Goal: Information Seeking & Learning: Learn about a topic

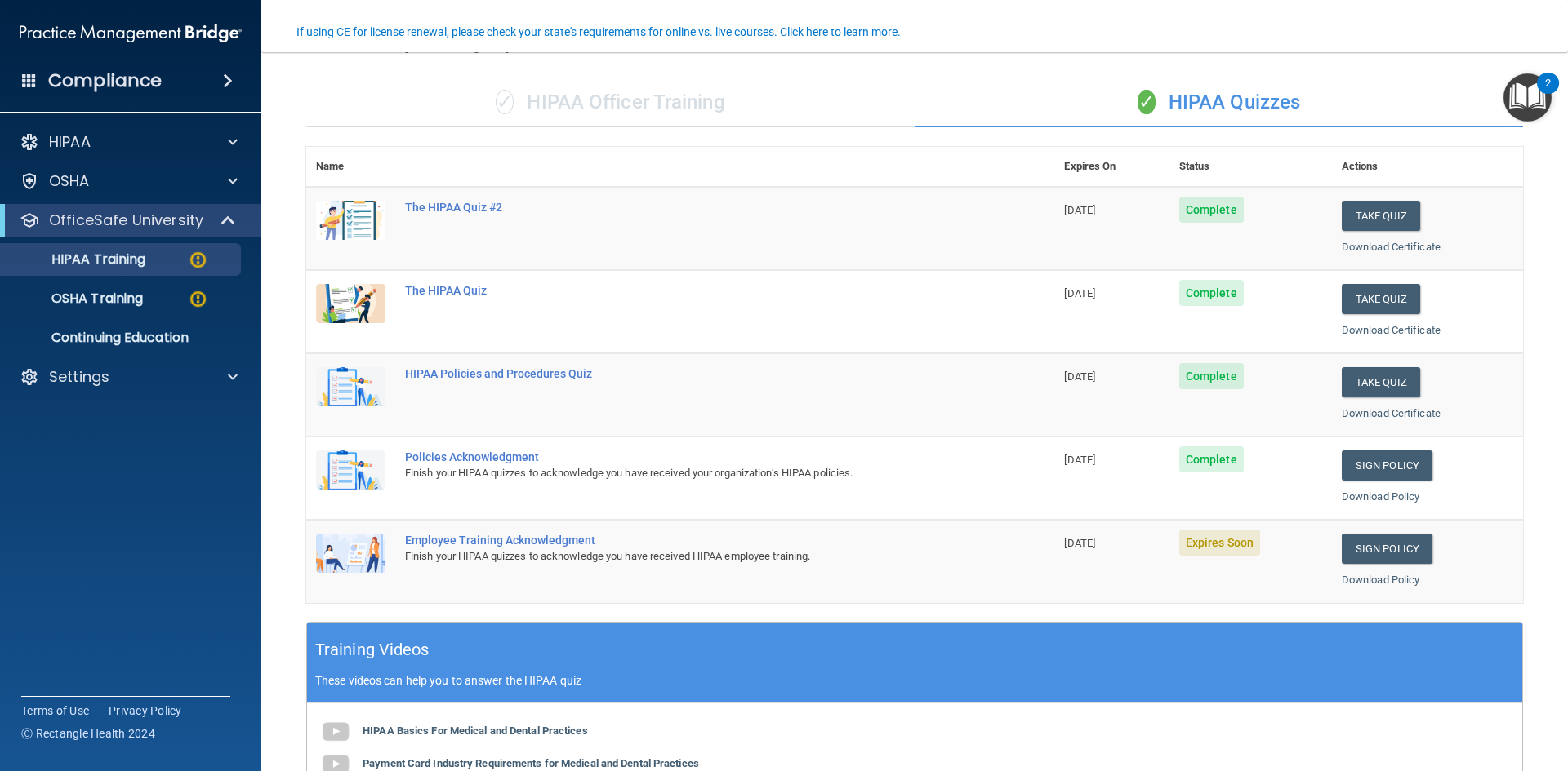
scroll to position [245, 0]
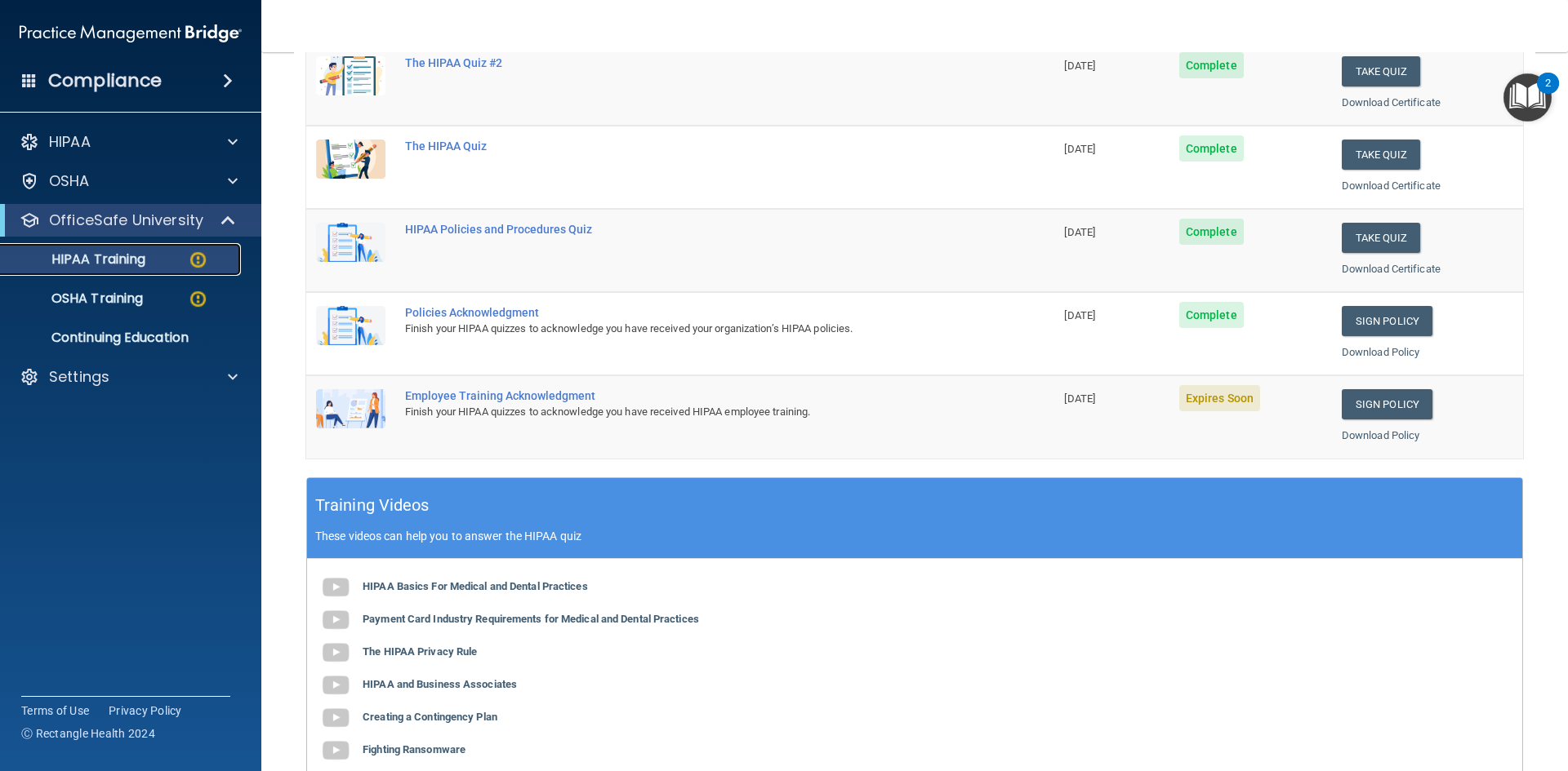
click at [137, 265] on p "HIPAA Training" at bounding box center [78, 259] width 135 height 16
click at [152, 267] on div "HIPAA Training" at bounding box center [122, 259] width 223 height 16
click at [120, 291] on p "OSHA Training" at bounding box center [77, 298] width 132 height 16
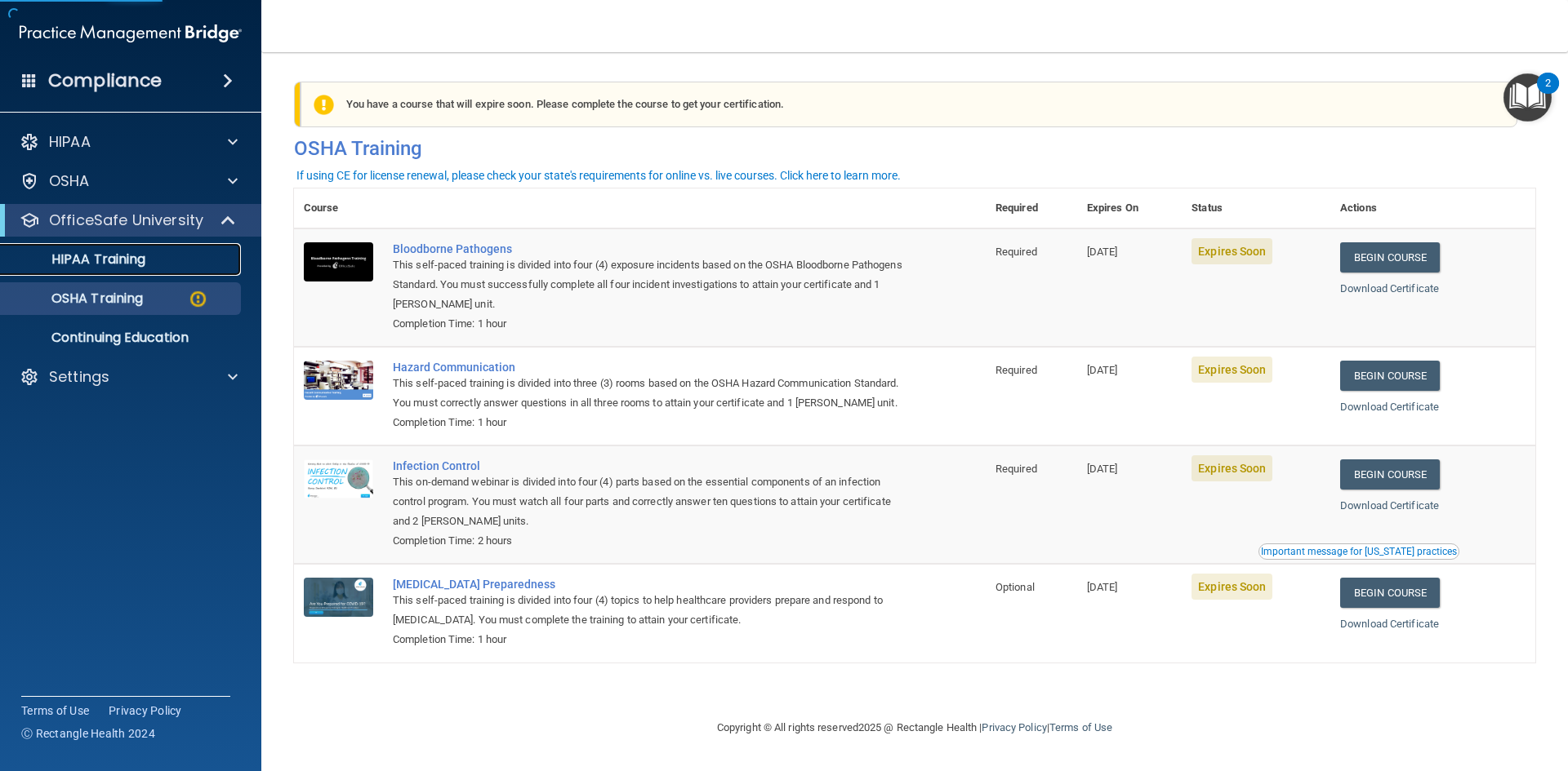
click at [150, 259] on div "HIPAA Training" at bounding box center [122, 259] width 223 height 16
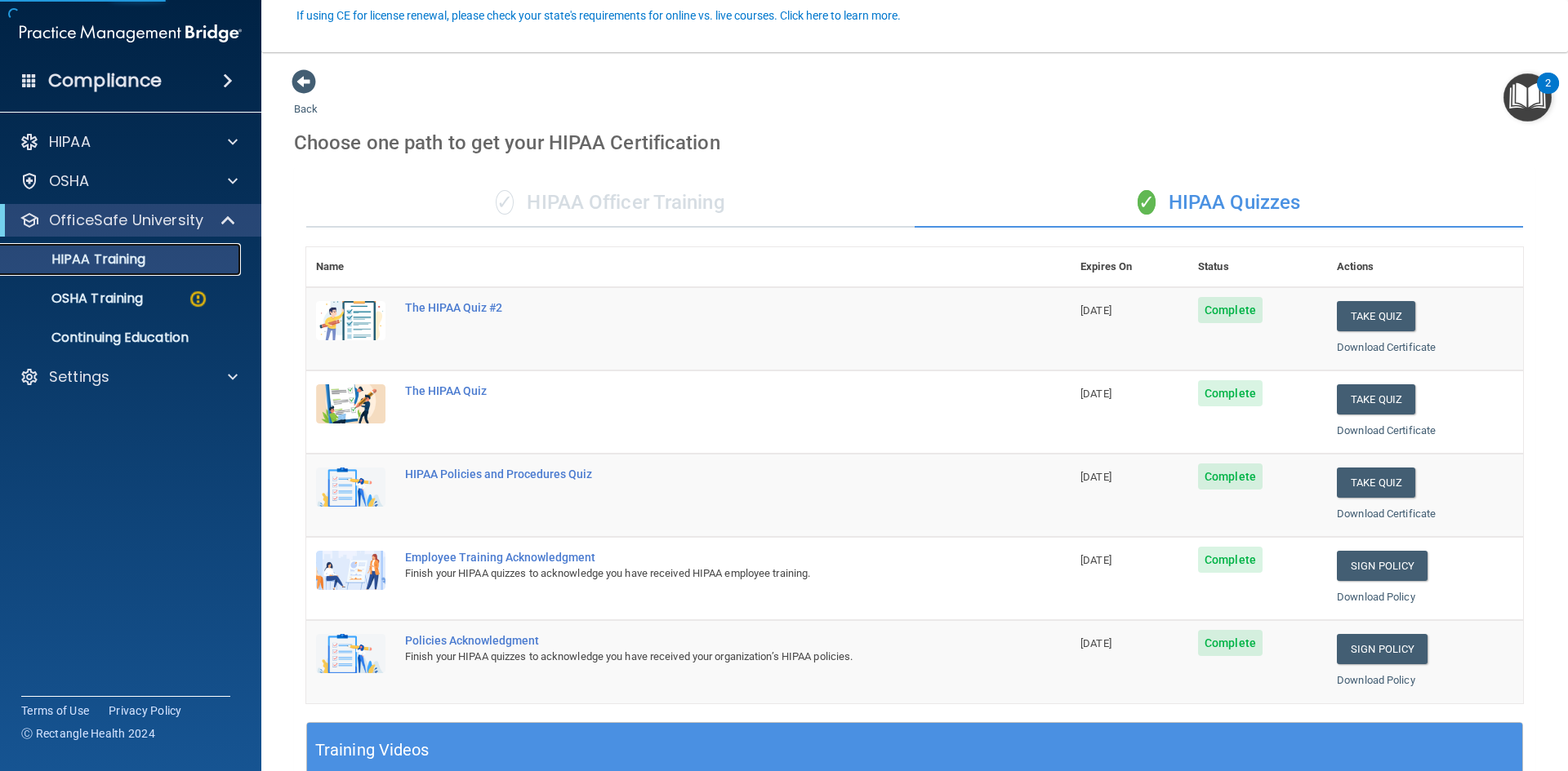
scroll to position [245, 0]
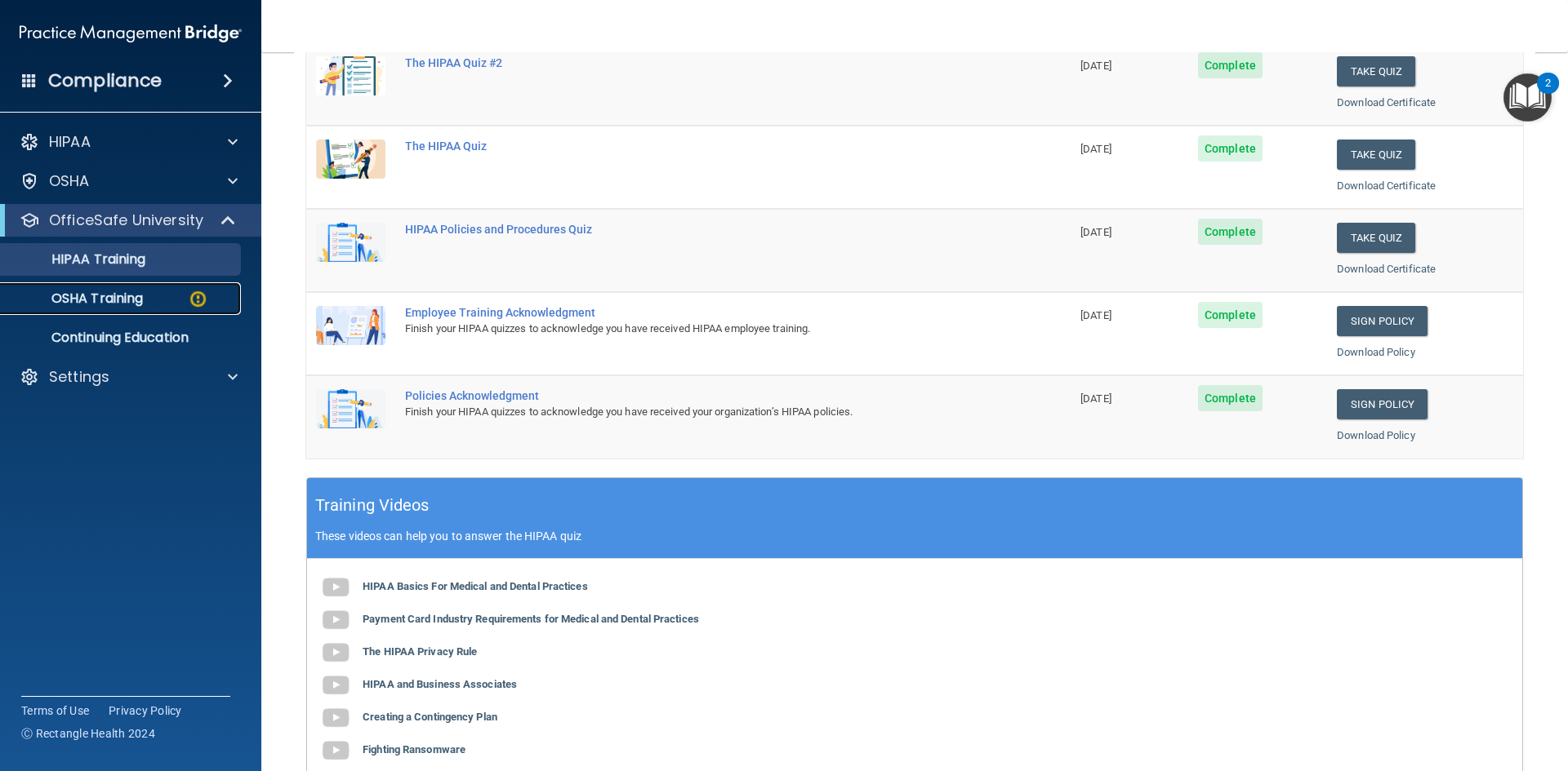
click at [134, 305] on p "OSHA Training" at bounding box center [77, 298] width 132 height 16
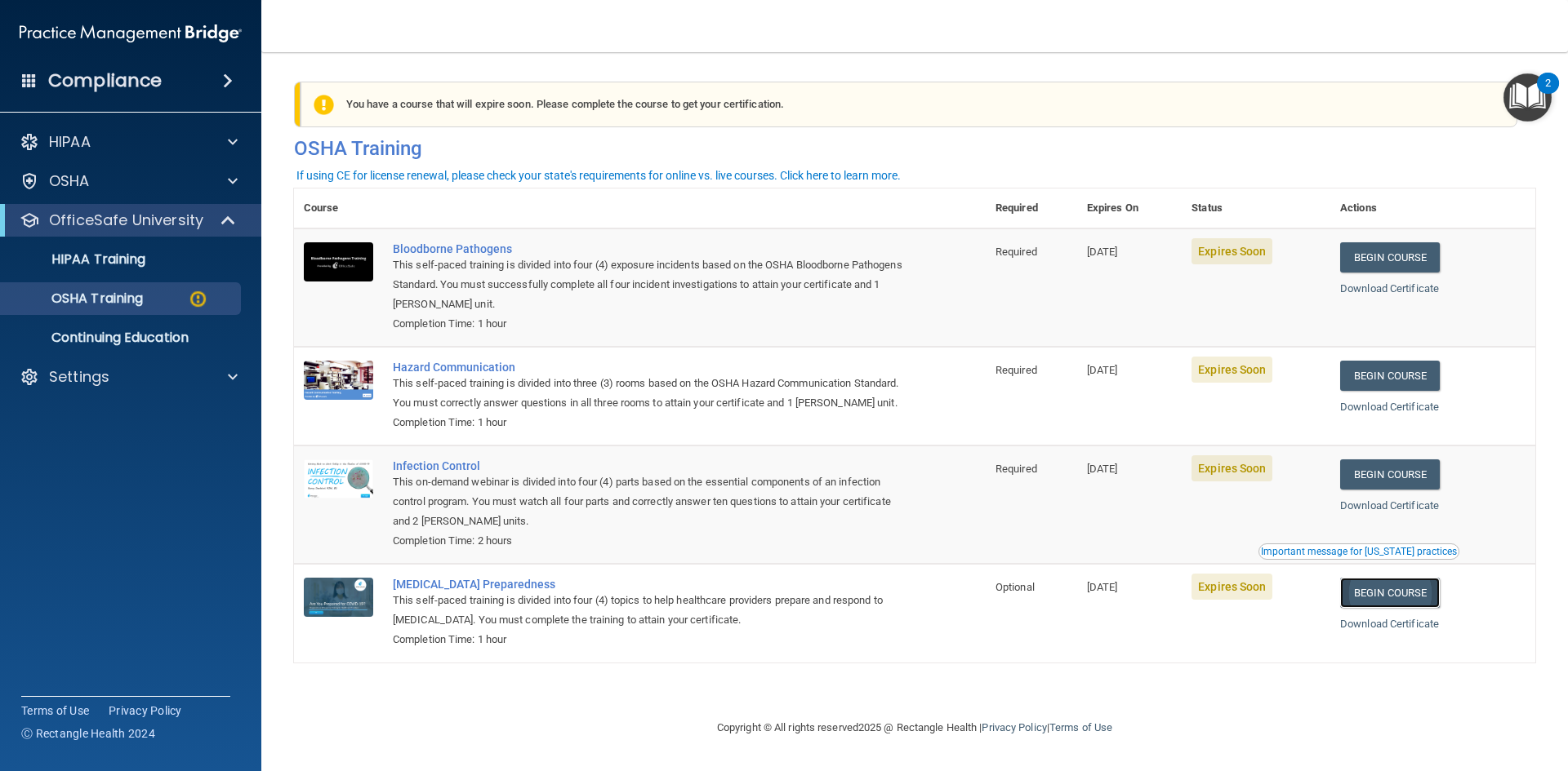
click at [1407, 608] on link "Begin Course" at bounding box center [1390, 593] width 99 height 30
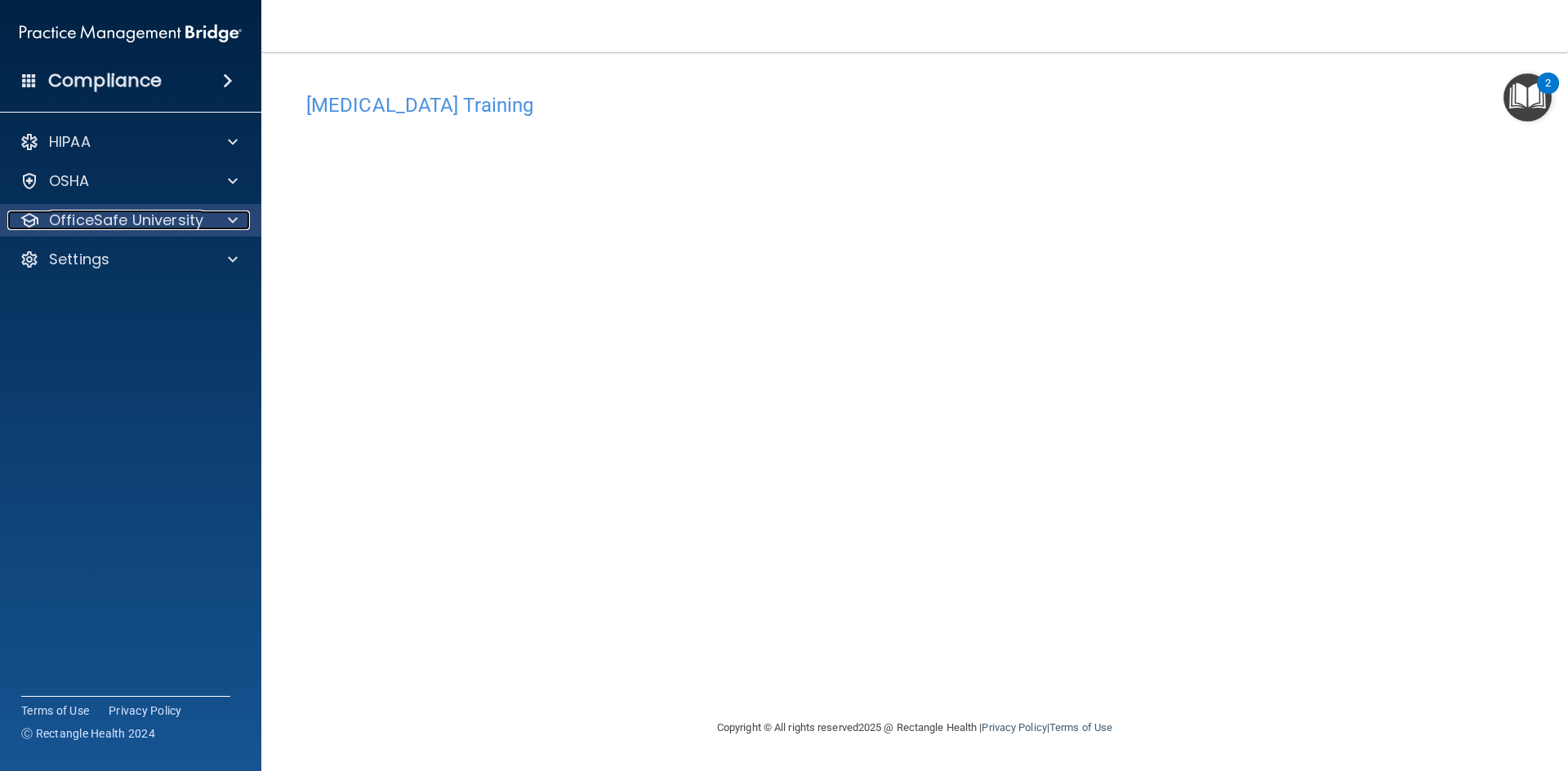
click at [174, 221] on p "OfficeSafe University" at bounding box center [126, 220] width 154 height 19
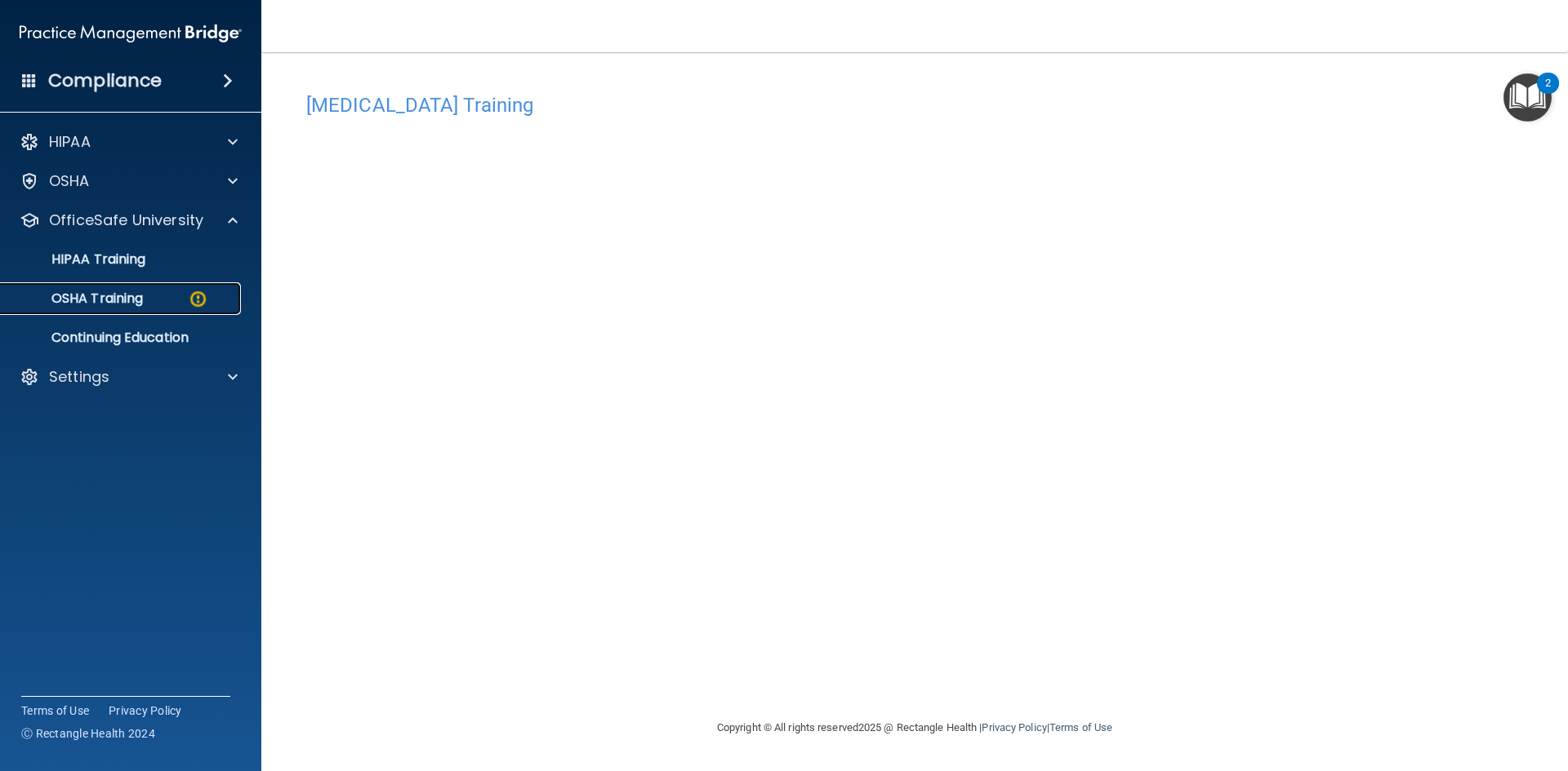
click at [125, 295] on p "OSHA Training" at bounding box center [77, 298] width 132 height 16
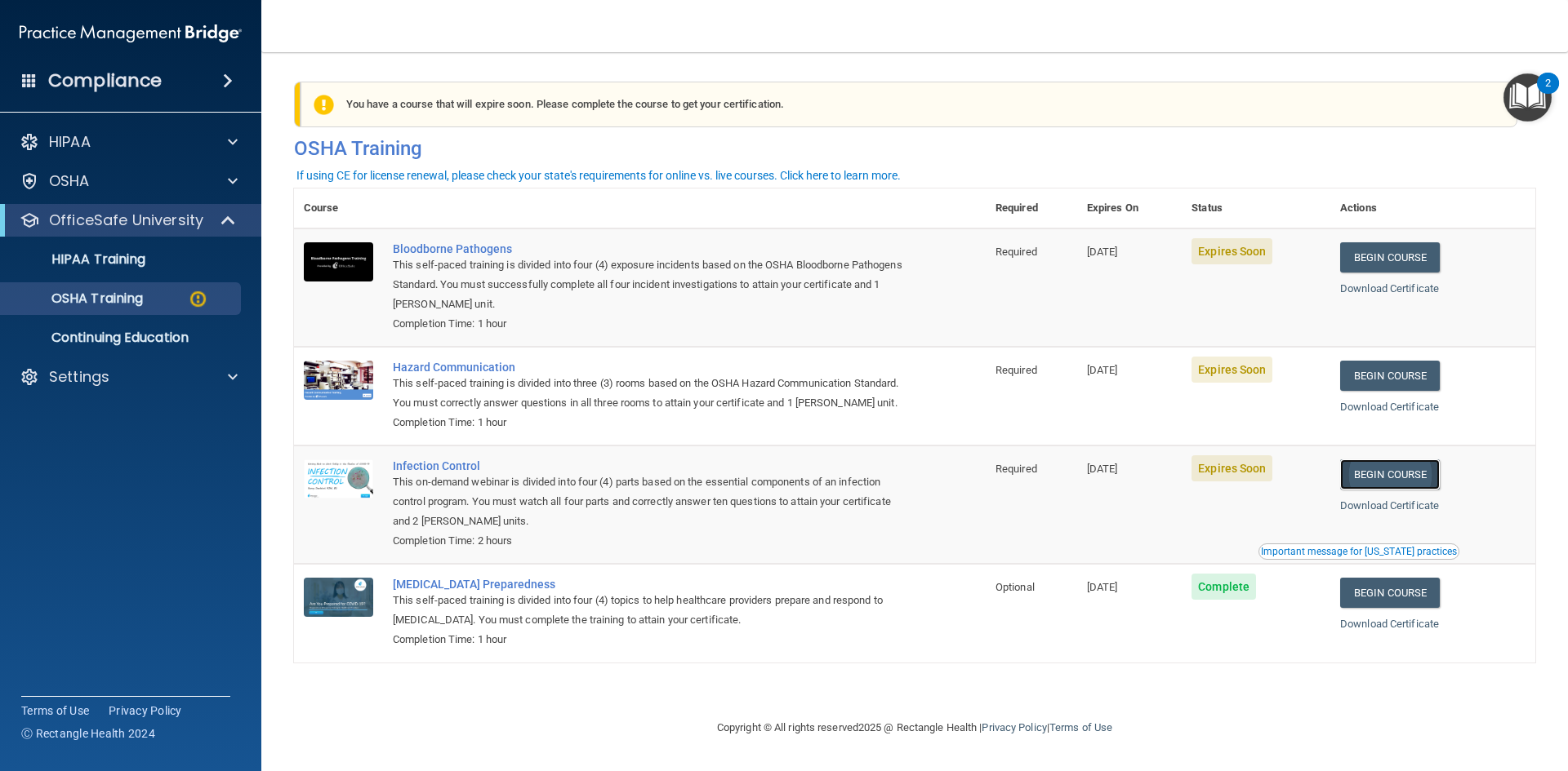
click at [1404, 490] on link "Begin Course" at bounding box center [1390, 474] width 99 height 30
